Goal: Consume media (video, audio): Consume media (video, audio)

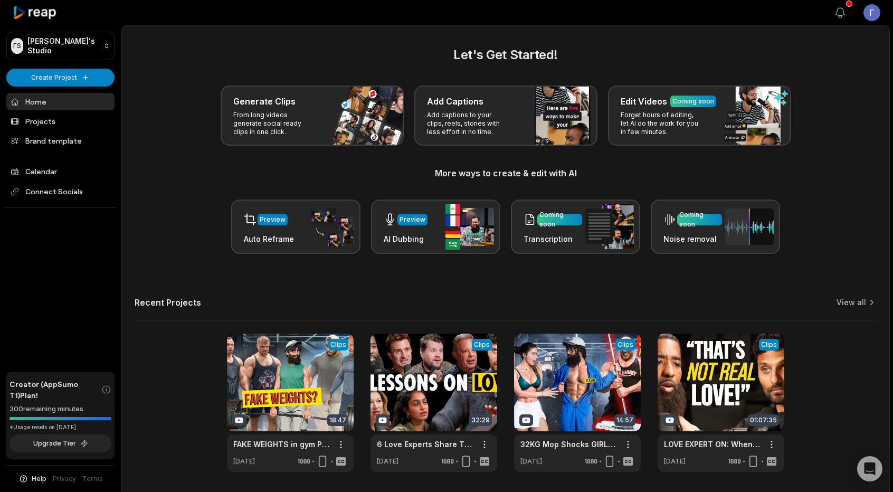
click at [836, 13] on icon "button" at bounding box center [840, 12] width 13 height 13
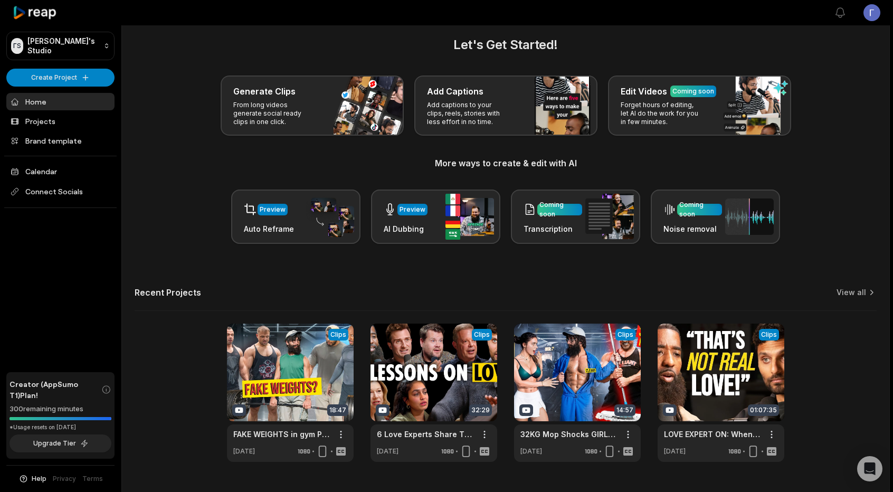
scroll to position [34, 0]
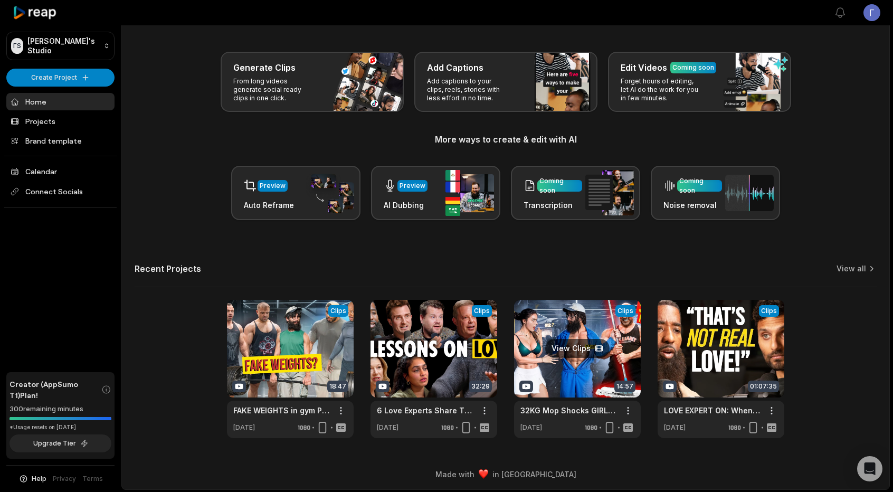
click at [591, 343] on link at bounding box center [577, 369] width 127 height 138
